Goal: Check status: Check status

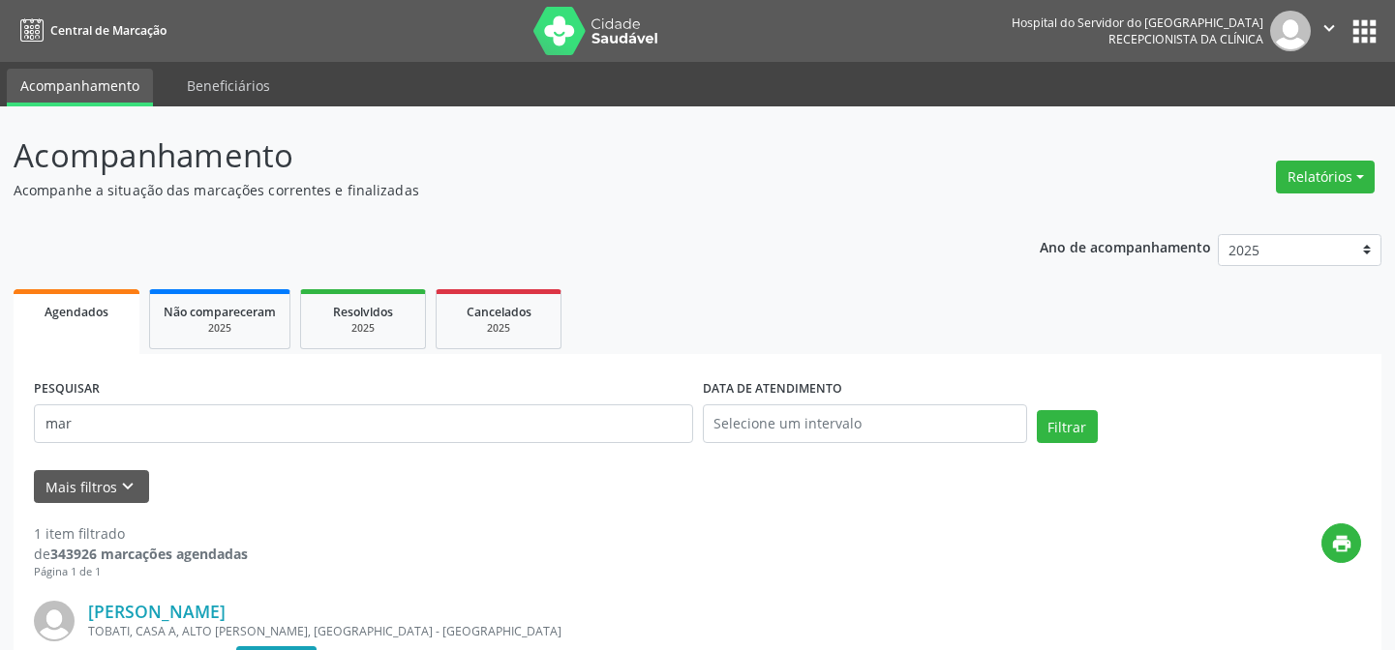
scroll to position [242, 0]
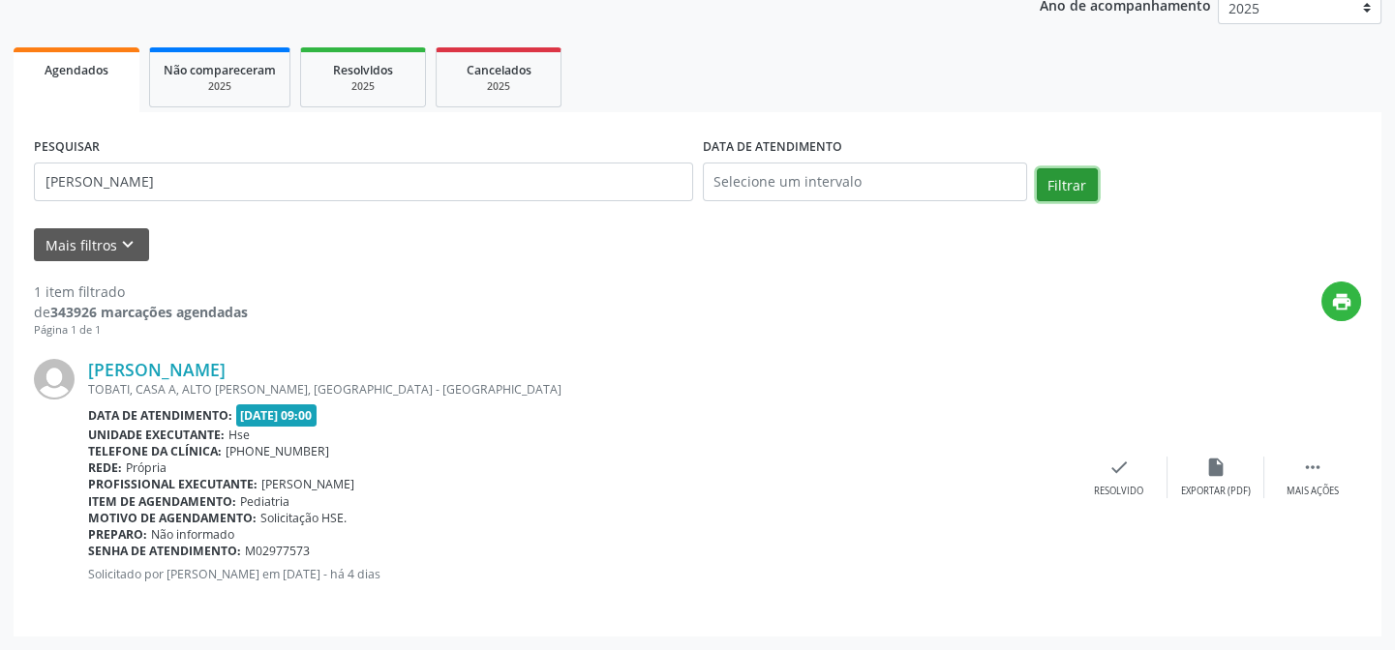
click at [1059, 184] on button "Filtrar" at bounding box center [1067, 184] width 61 height 33
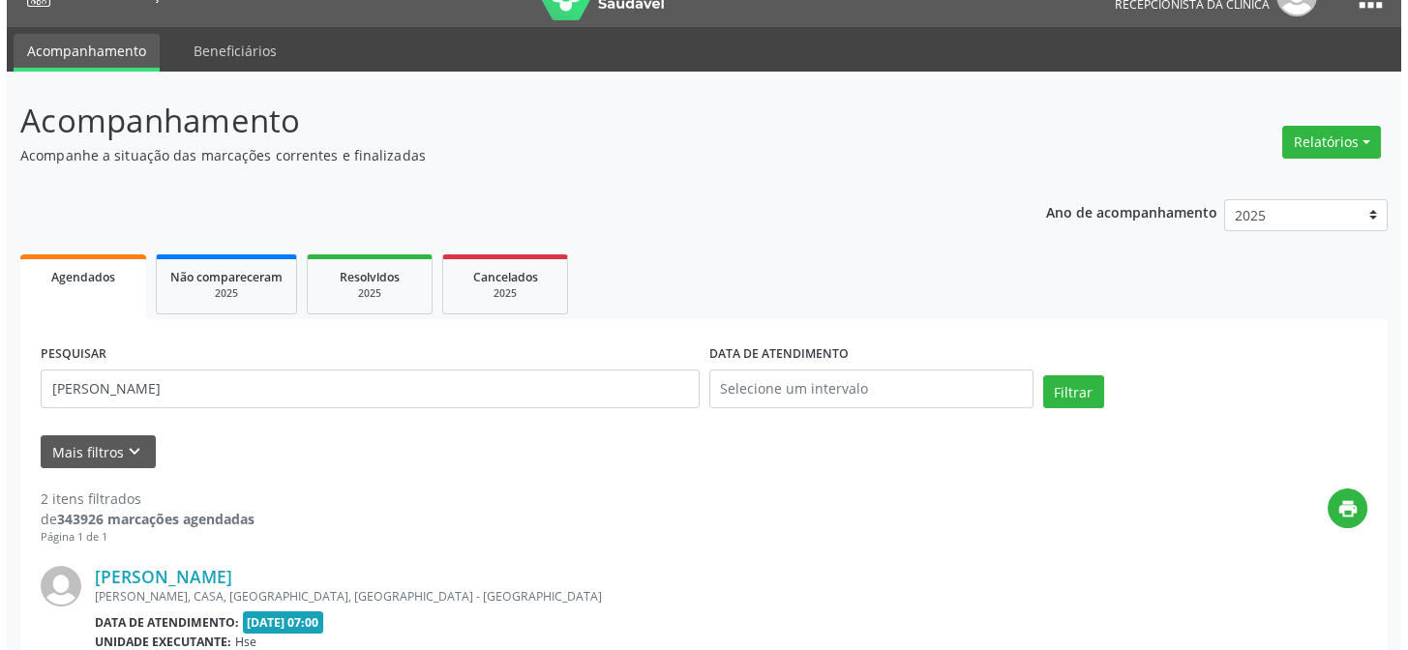
scroll to position [0, 0]
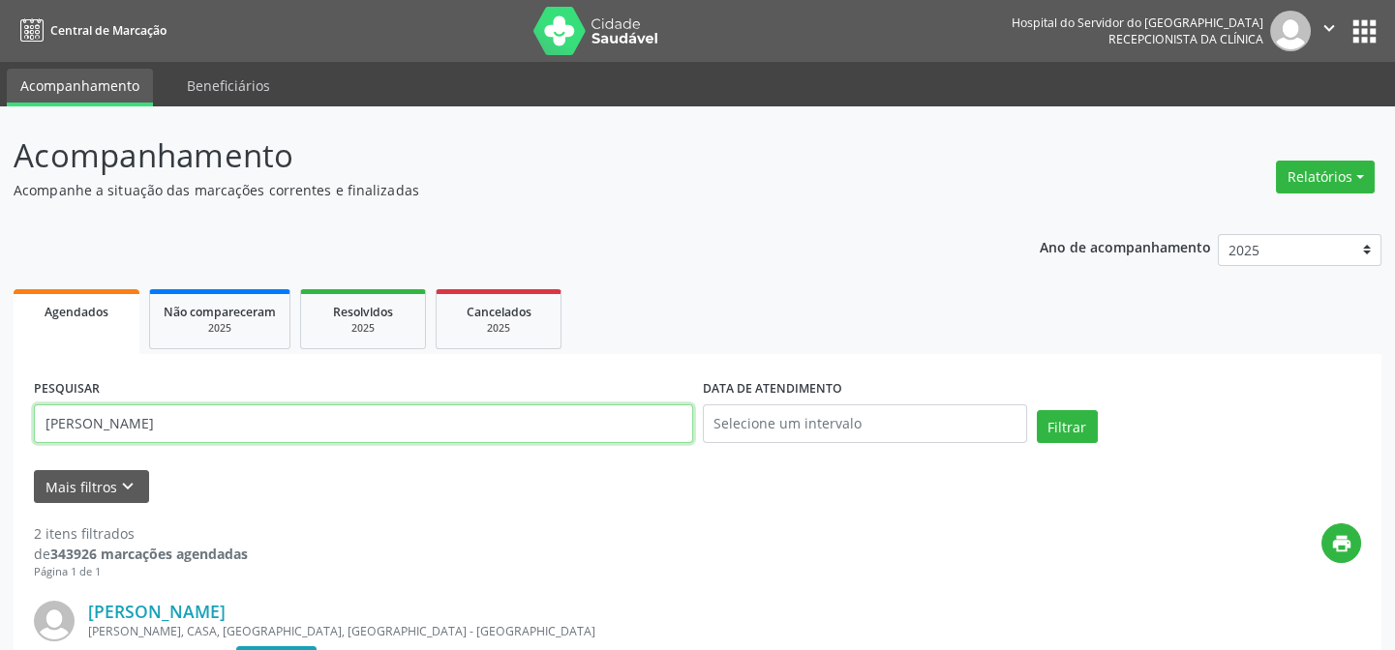
click at [308, 415] on input "[PERSON_NAME]" at bounding box center [363, 424] width 659 height 39
type input "m"
type input "[PERSON_NAME]"
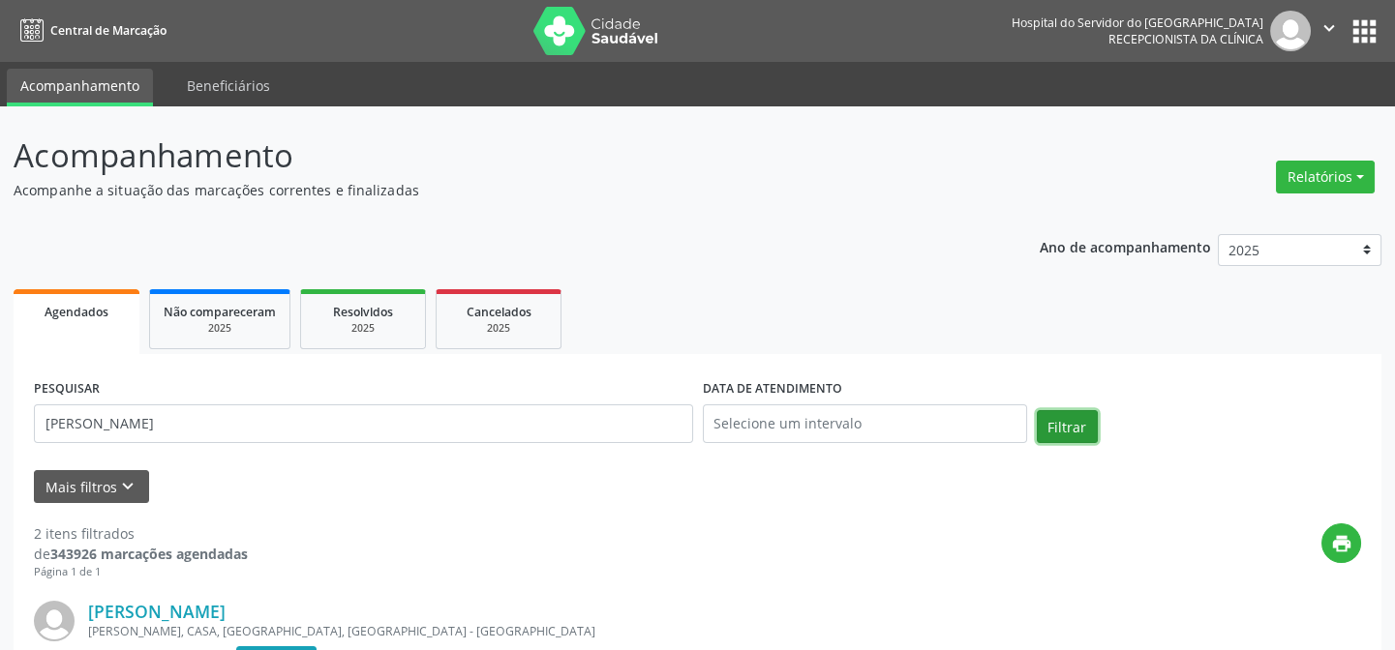
click at [1074, 420] on button "Filtrar" at bounding box center [1067, 426] width 61 height 33
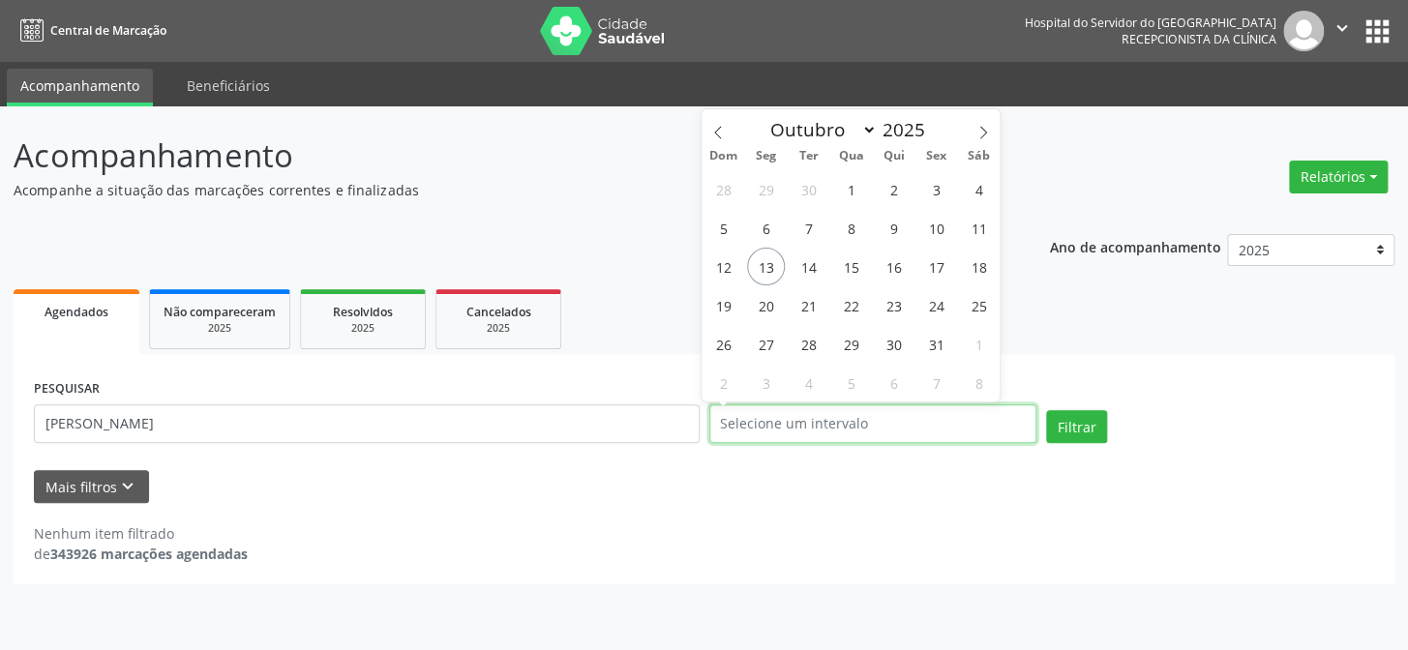
click at [845, 425] on input "text" at bounding box center [873, 424] width 328 height 39
click at [770, 273] on span "13" at bounding box center [766, 267] width 38 height 38
type input "[DATE]"
click at [770, 273] on span "13" at bounding box center [766, 267] width 38 height 38
